Goal: Task Accomplishment & Management: Use online tool/utility

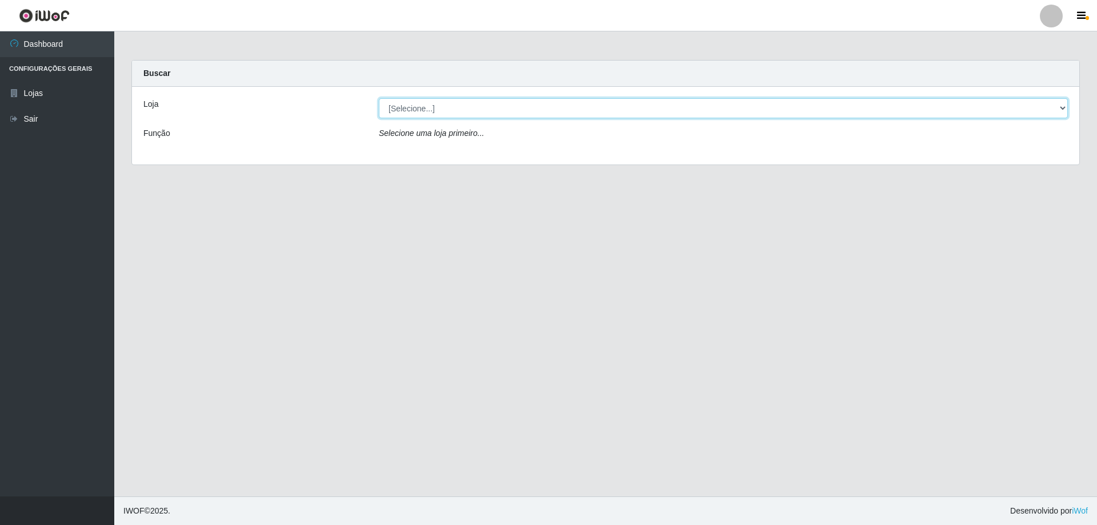
click at [422, 110] on select "[Selecione...] SuperShow Bis - Avenida 6 SuperShow [GEOGRAPHIC_DATA]" at bounding box center [723, 108] width 689 height 20
select select "60"
click at [379, 98] on select "[Selecione...] SuperShow Bis - Avenida 6 SuperShow [GEOGRAPHIC_DATA]" at bounding box center [723, 108] width 689 height 20
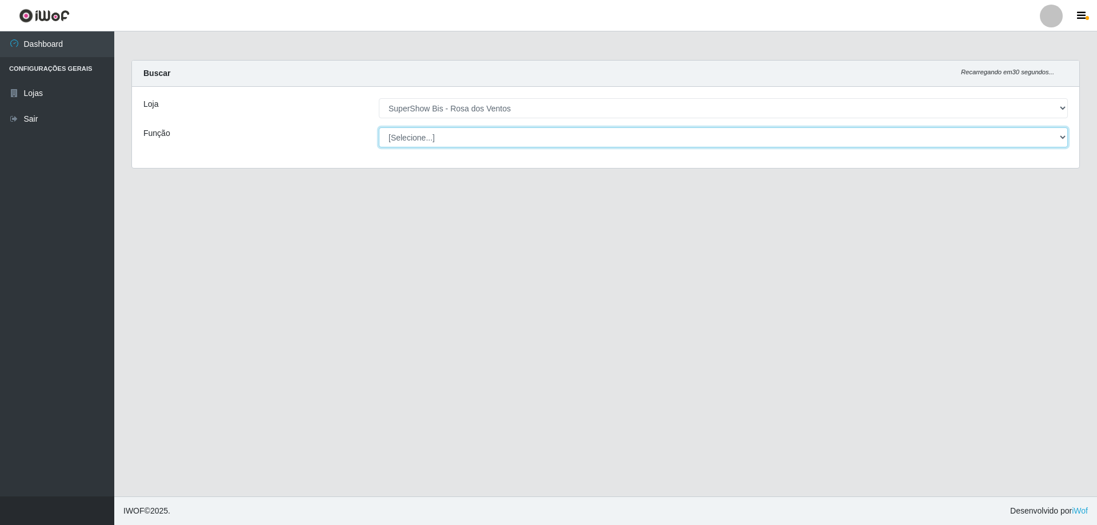
click at [432, 139] on select "[Selecione...] ASG ASG + ASG ++ Auxiliar de Cozinha Balconista de Açougue Balco…" at bounding box center [723, 137] width 689 height 20
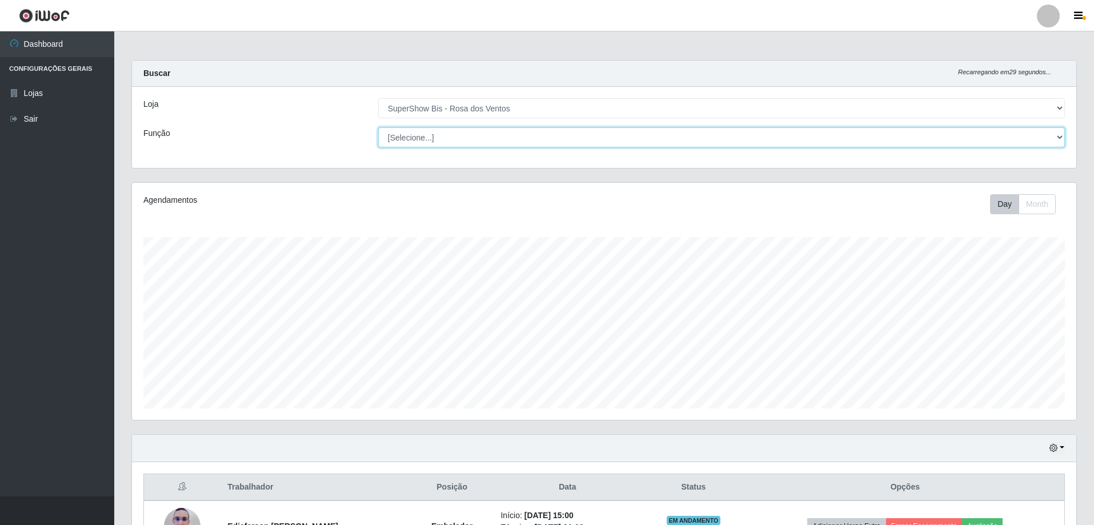
scroll to position [237, 944]
select select "1"
click at [378, 127] on select "[Selecione...] ASG ASG + ASG ++ Auxiliar de Cozinha Balconista de Açougue Balco…" at bounding box center [721, 137] width 687 height 20
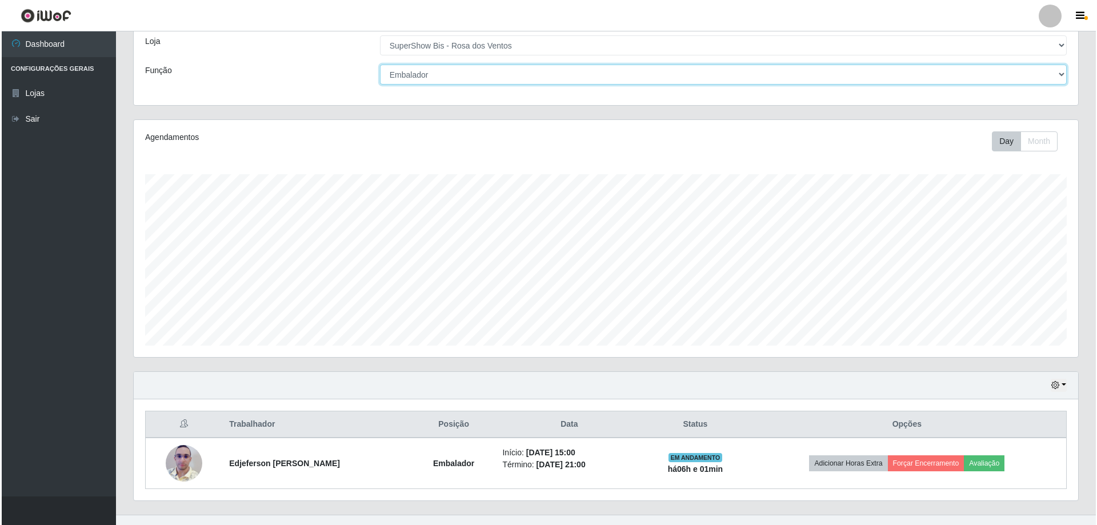
scroll to position [81, 0]
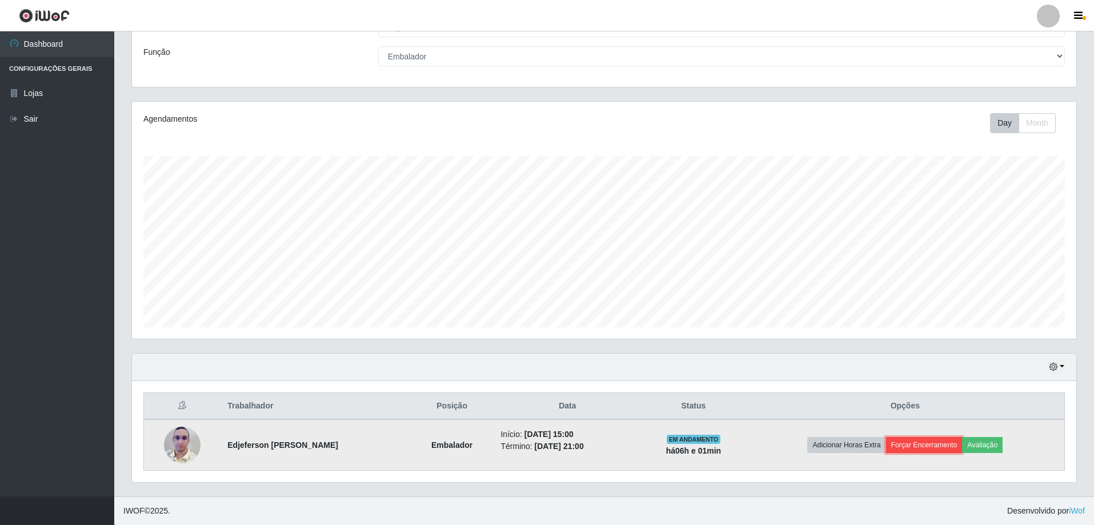
click at [913, 450] on button "Forçar Encerramento" at bounding box center [924, 445] width 77 height 16
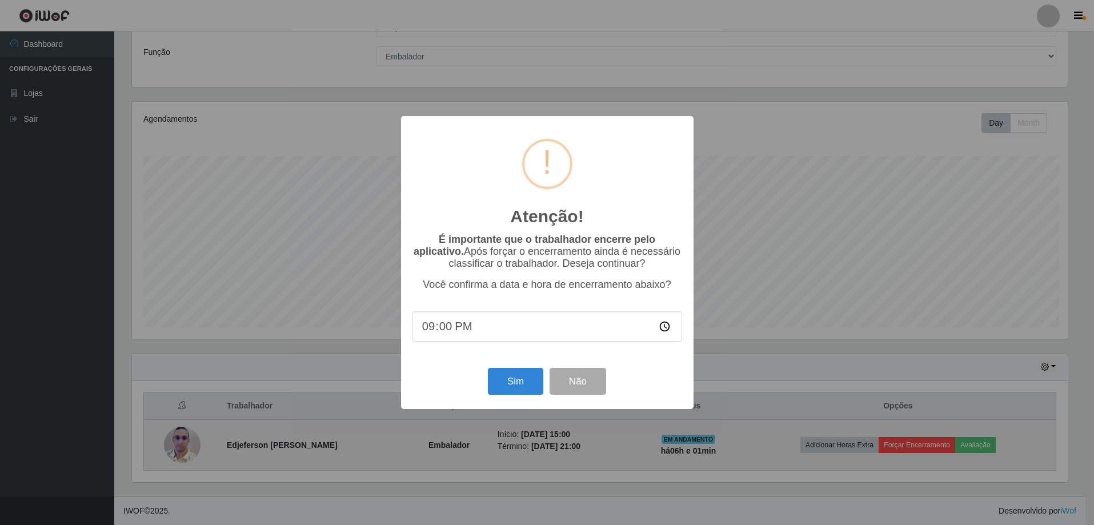
scroll to position [237, 939]
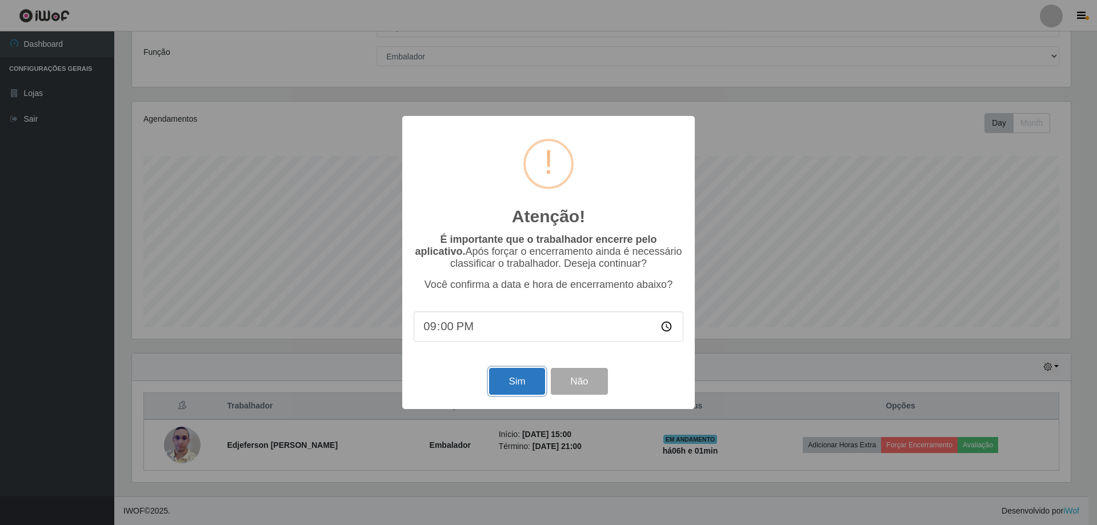
click at [516, 386] on button "Sim" at bounding box center [516, 381] width 55 height 27
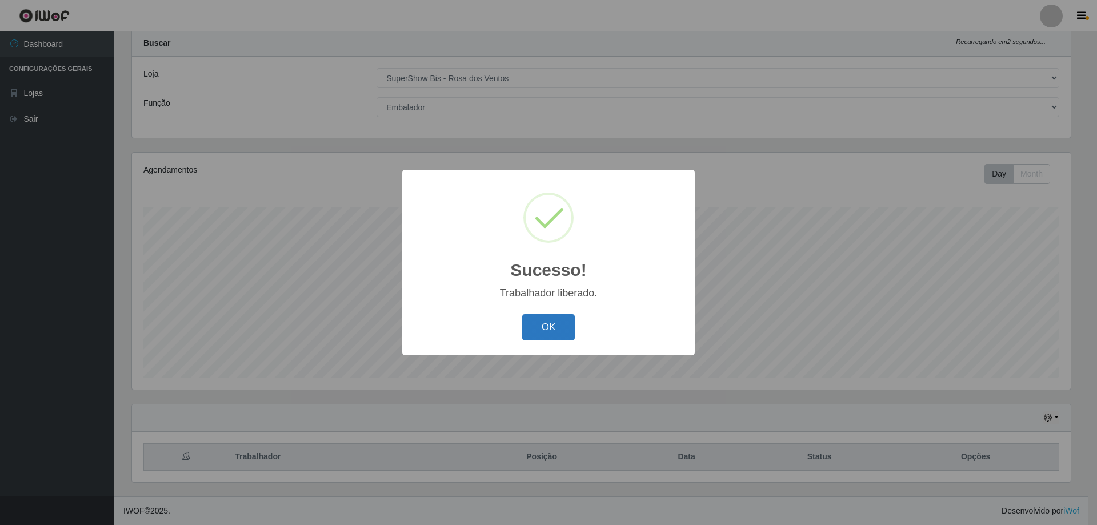
click at [544, 338] on button "OK" at bounding box center [548, 327] width 53 height 27
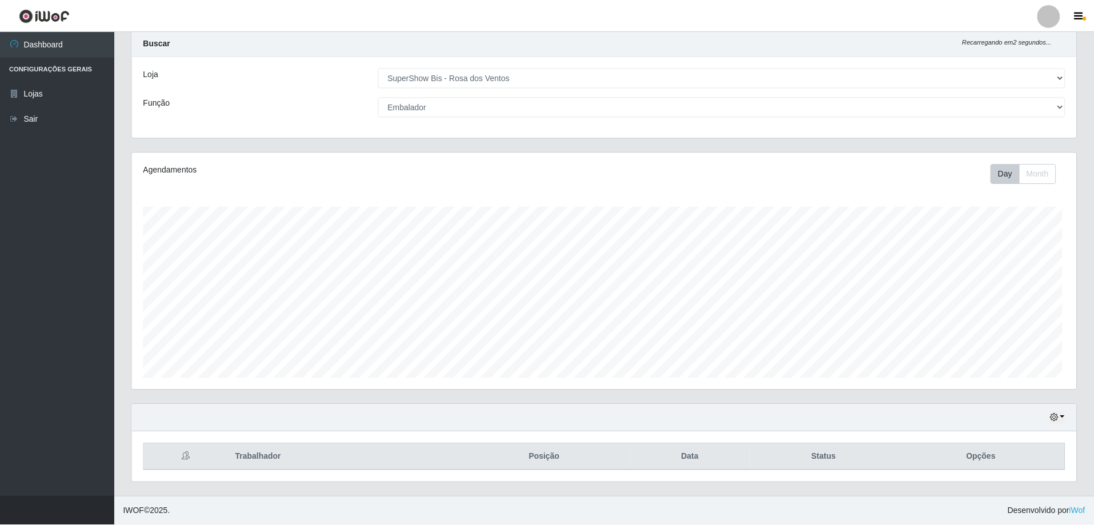
scroll to position [237, 944]
